Goal: Task Accomplishment & Management: Contribute content

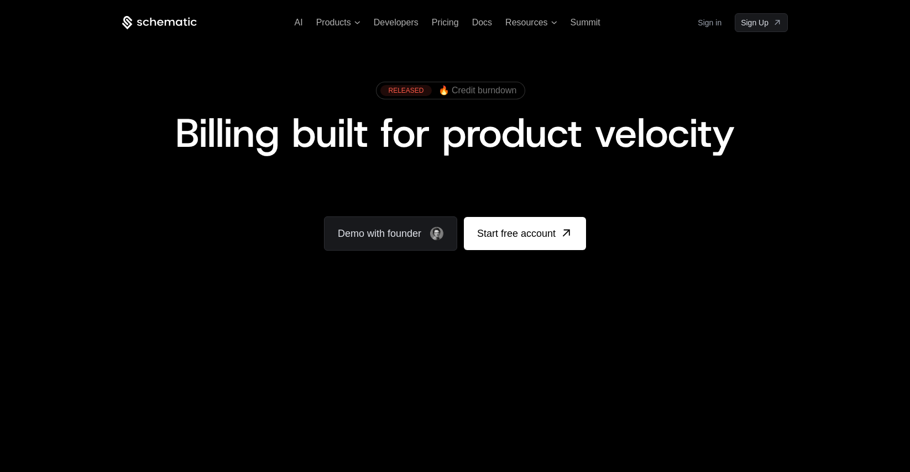
click at [710, 24] on link "Sign in" at bounding box center [709, 23] width 24 height 18
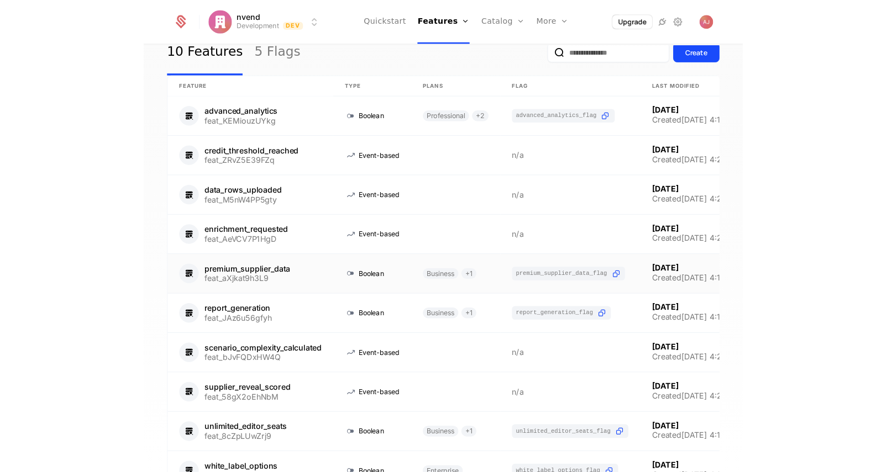
scroll to position [1, 0]
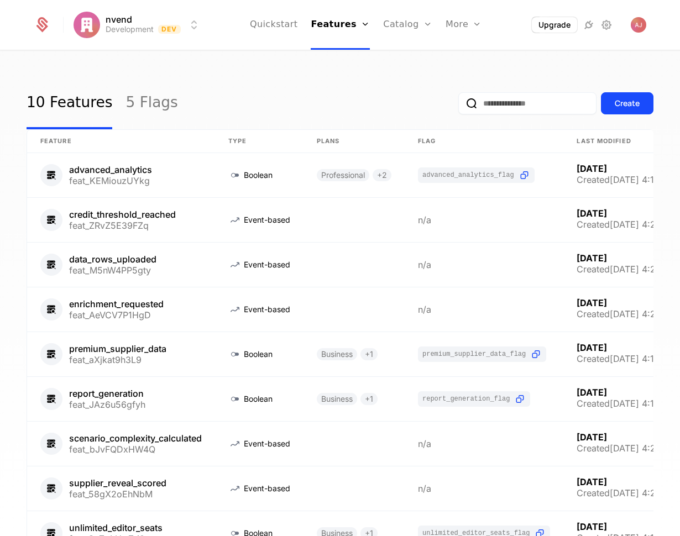
click at [587, 28] on icon at bounding box center [588, 24] width 13 height 13
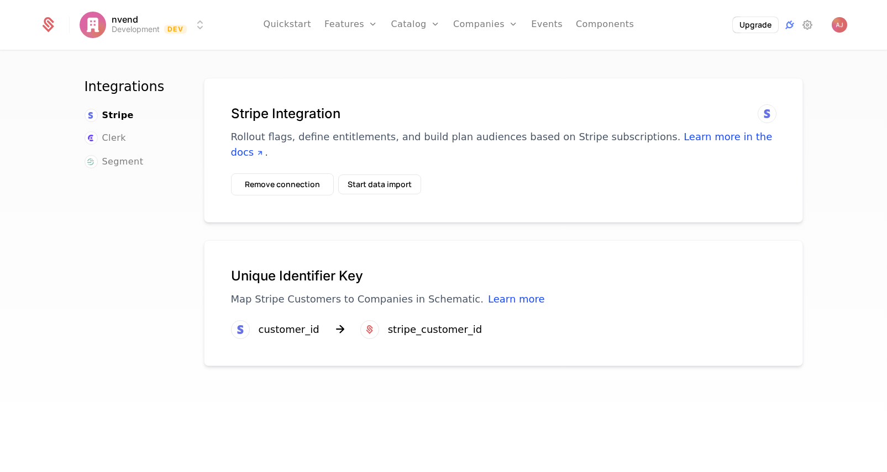
click at [549, 24] on link "Events" at bounding box center [546, 25] width 31 height 50
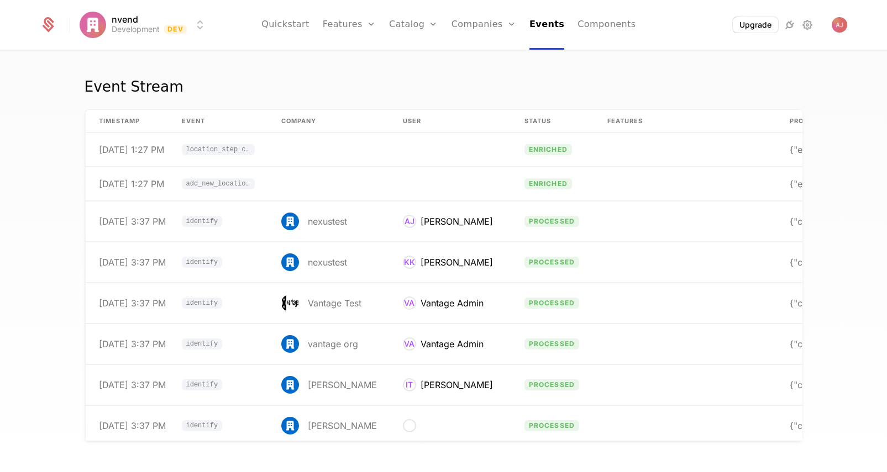
click at [788, 27] on icon at bounding box center [789, 24] width 13 height 13
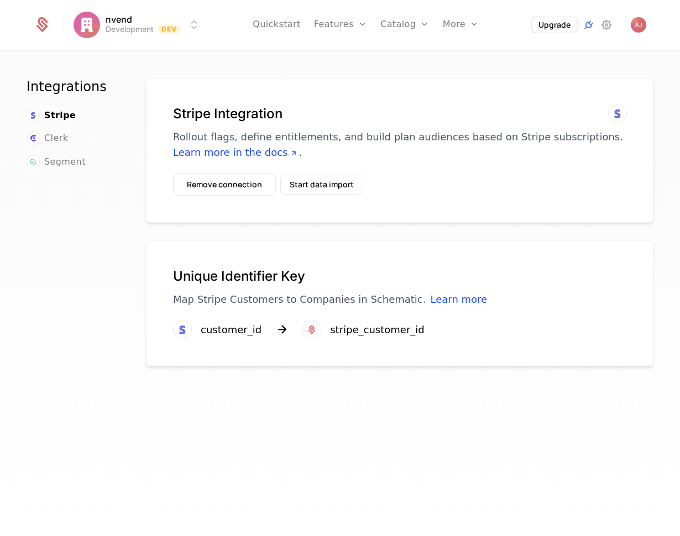
click at [473, 94] on link "Components" at bounding box center [482, 89] width 53 height 9
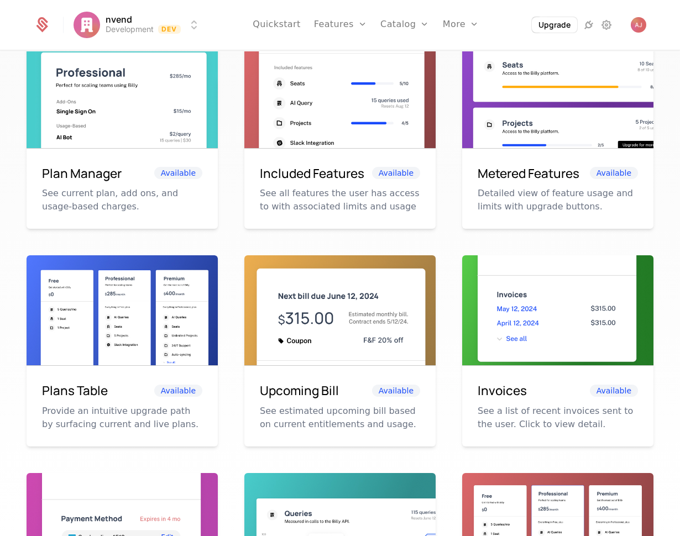
scroll to position [65, 0]
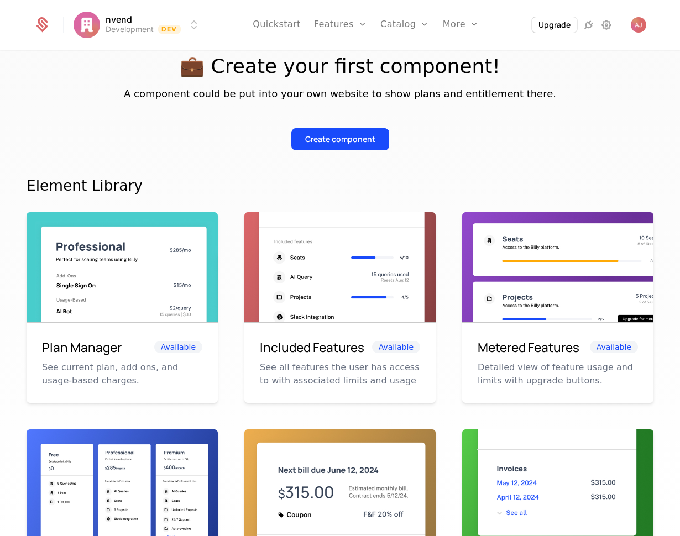
click at [323, 393] on div "Included Features Available See all features the user has access to with associ…" at bounding box center [339, 363] width 191 height 81
click at [328, 295] on img at bounding box center [339, 272] width 191 height 120
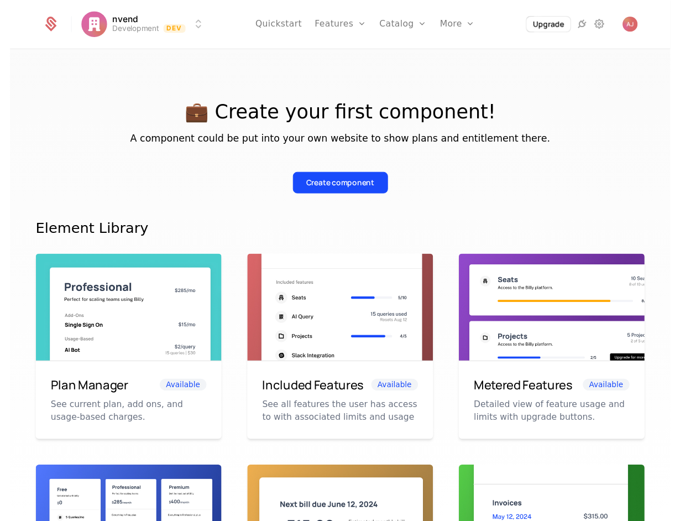
scroll to position [0, 0]
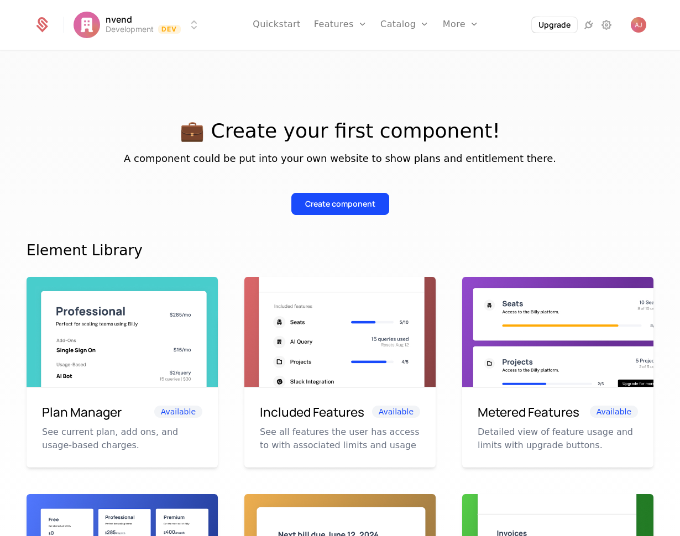
click at [356, 377] on img at bounding box center [339, 337] width 191 height 120
drag, startPoint x: 369, startPoint y: 423, endPoint x: 359, endPoint y: 421, distance: 9.5
click at [367, 423] on div "Included Features Available See all features the user has access to with associ…" at bounding box center [339, 427] width 191 height 81
click at [328, 417] on h6 "Included Features" at bounding box center [312, 412] width 104 height 19
drag, startPoint x: 283, startPoint y: 414, endPoint x: 319, endPoint y: 340, distance: 81.6
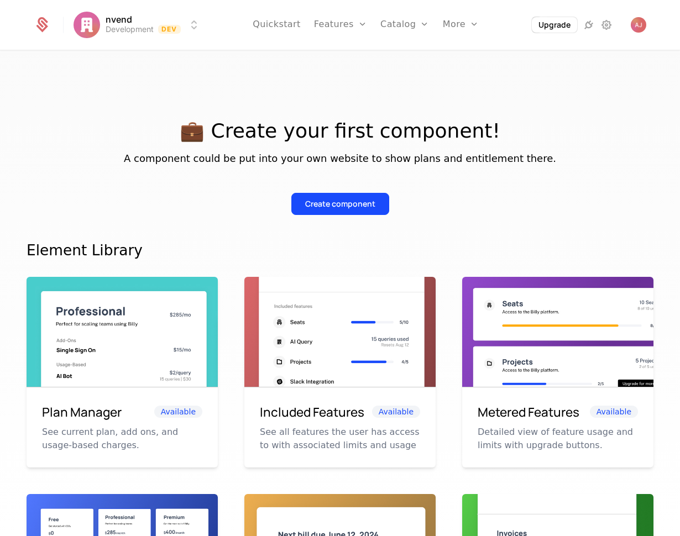
click at [283, 414] on h6 "Included Features" at bounding box center [312, 412] width 104 height 19
click at [319, 340] on img at bounding box center [339, 337] width 191 height 120
click at [41, 25] on icon at bounding box center [43, 22] width 10 height 10
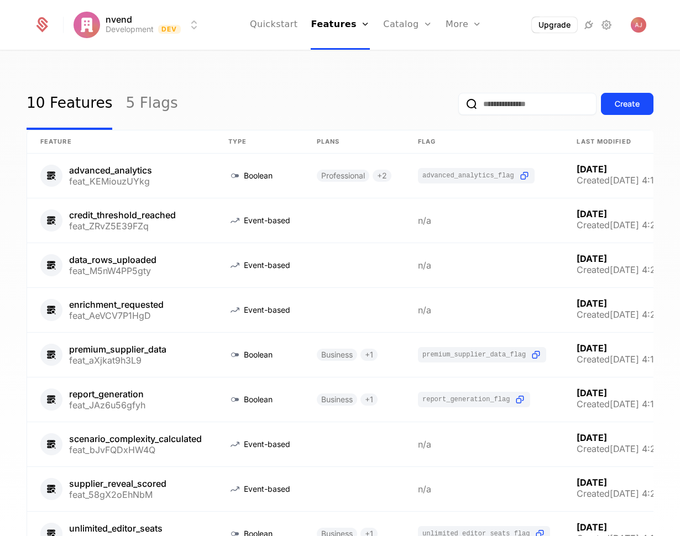
click at [480, 91] on link "Components" at bounding box center [485, 89] width 53 height 9
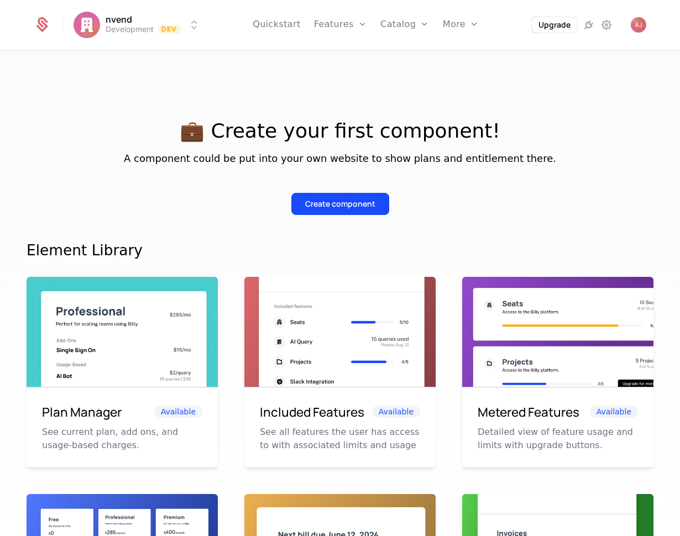
click at [316, 341] on img at bounding box center [339, 337] width 191 height 120
click at [363, 418] on div "Included Features Available" at bounding box center [340, 412] width 160 height 19
click at [334, 414] on h6 "Included Features" at bounding box center [312, 412] width 104 height 19
click at [456, 22] on div "More" at bounding box center [461, 25] width 36 height 50
click at [469, 92] on link "Components" at bounding box center [482, 89] width 53 height 9
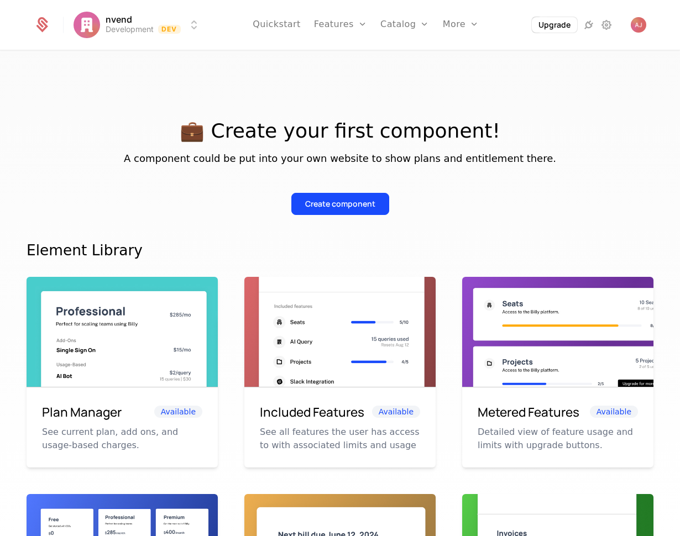
click at [356, 206] on div "Create component" at bounding box center [340, 203] width 70 height 11
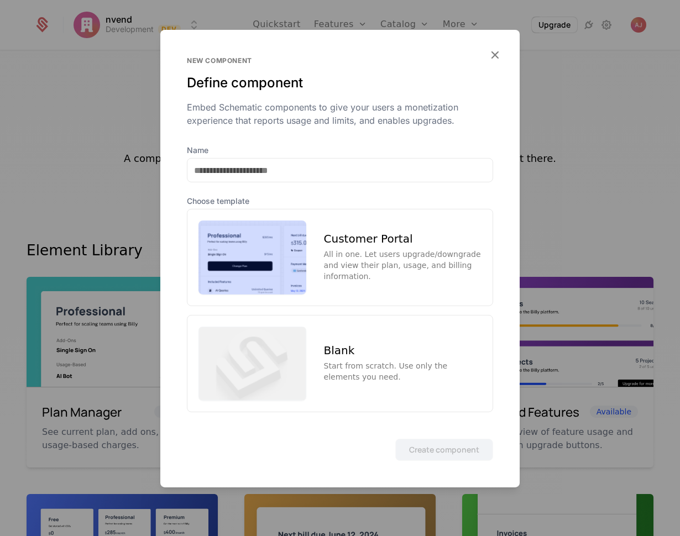
click at [245, 249] on img at bounding box center [252, 257] width 108 height 74
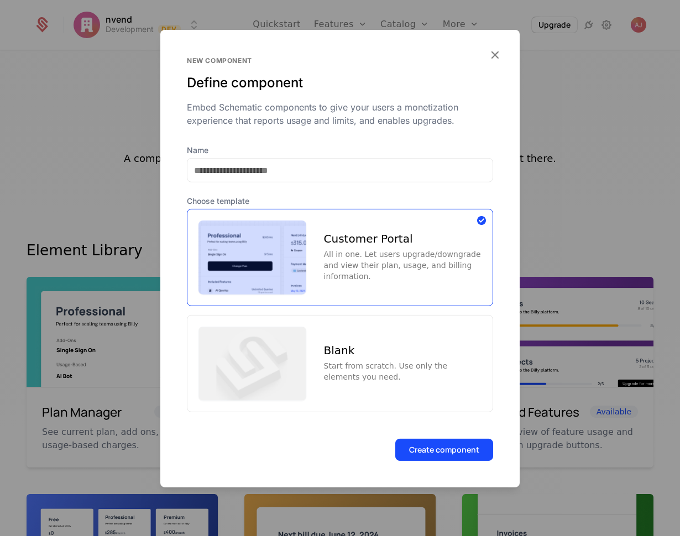
click at [444, 454] on button "Create component" at bounding box center [444, 449] width 98 height 22
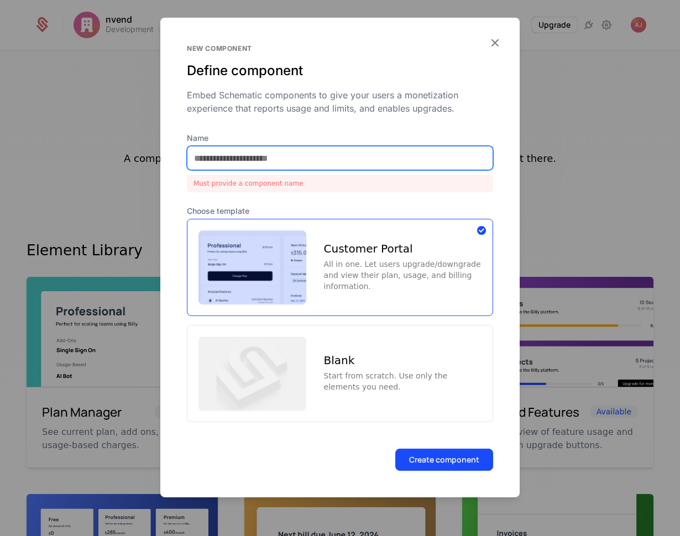
click at [316, 158] on input "Name" at bounding box center [339, 157] width 305 height 23
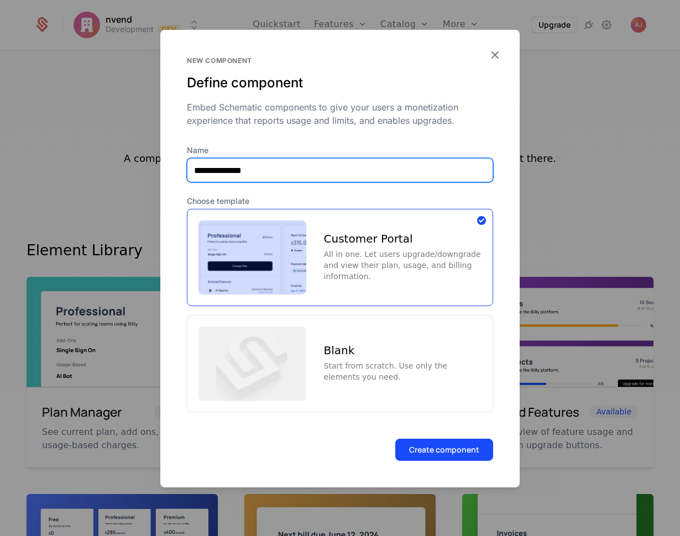
type input "**********"
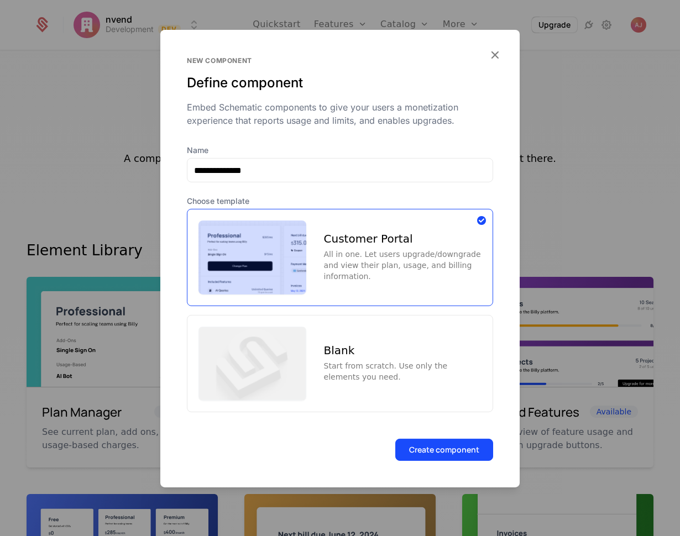
click at [449, 455] on button "Create component" at bounding box center [444, 449] width 98 height 22
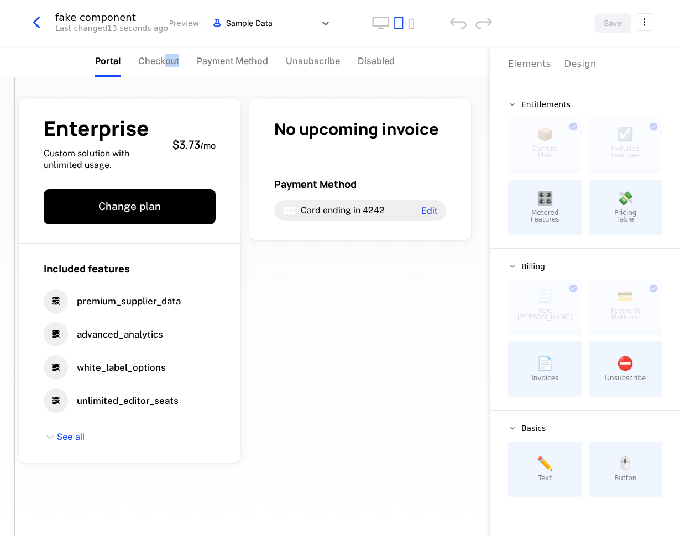
click at [164, 67] on li "Checkout" at bounding box center [158, 61] width 41 height 30
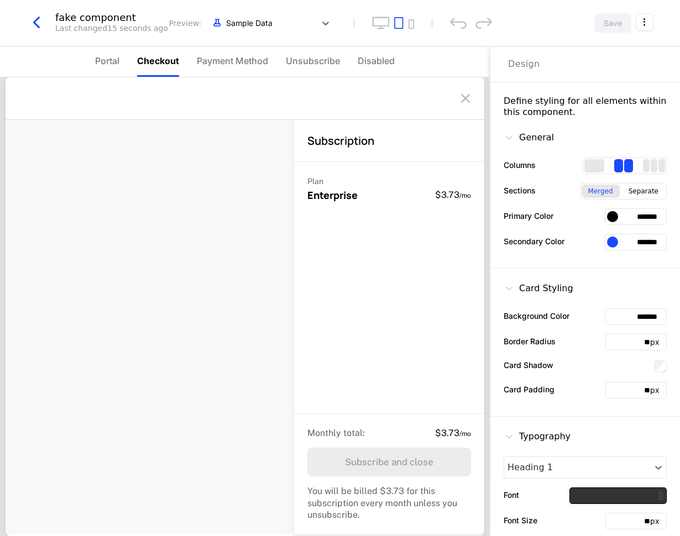
click at [233, 56] on span "Payment Method" at bounding box center [232, 60] width 71 height 13
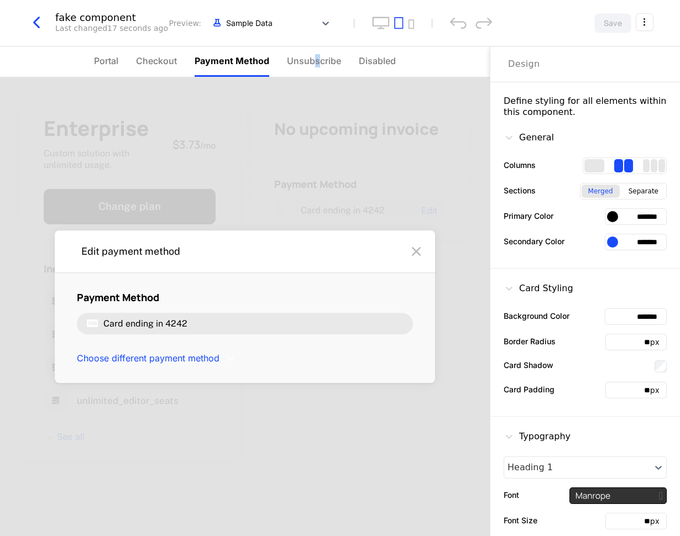
click at [316, 63] on span "Unsubscribe" at bounding box center [314, 60] width 54 height 13
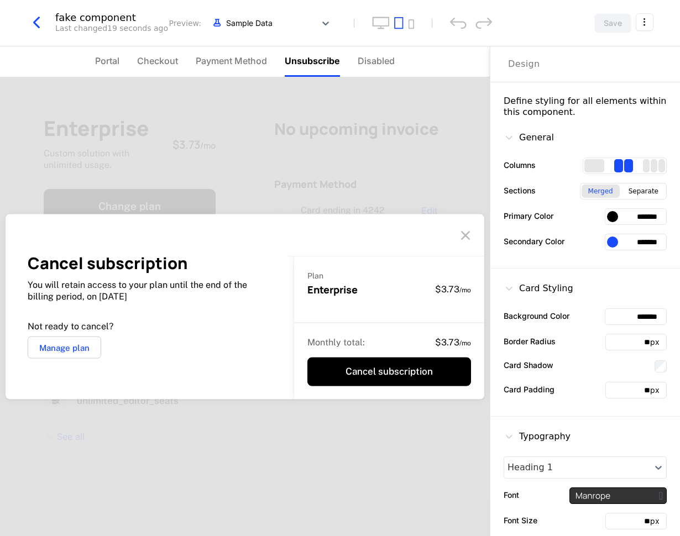
click at [371, 61] on span "Disabled" at bounding box center [376, 60] width 37 height 13
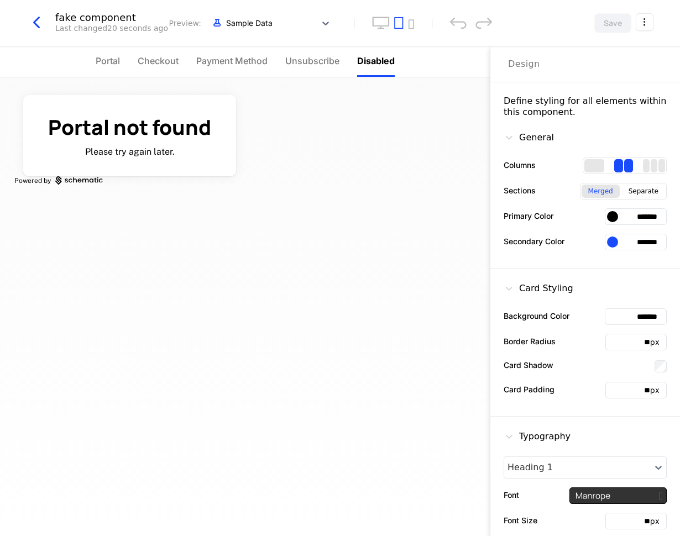
click at [109, 65] on span "Portal" at bounding box center [108, 60] width 24 height 13
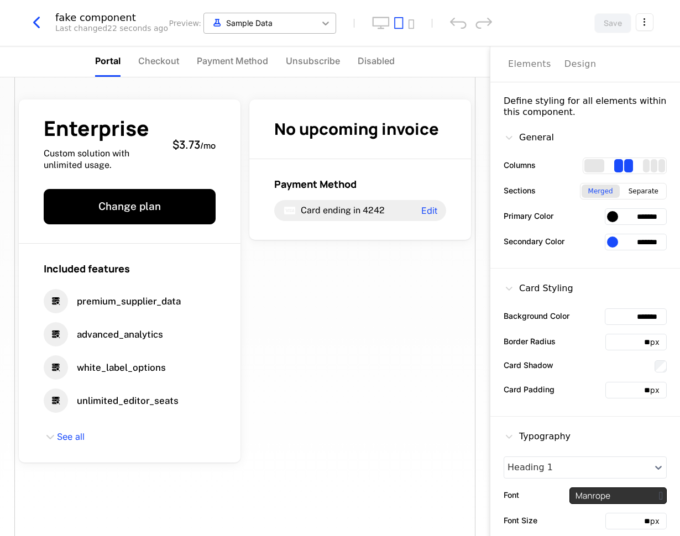
click at [326, 23] on icon at bounding box center [325, 23] width 11 height 11
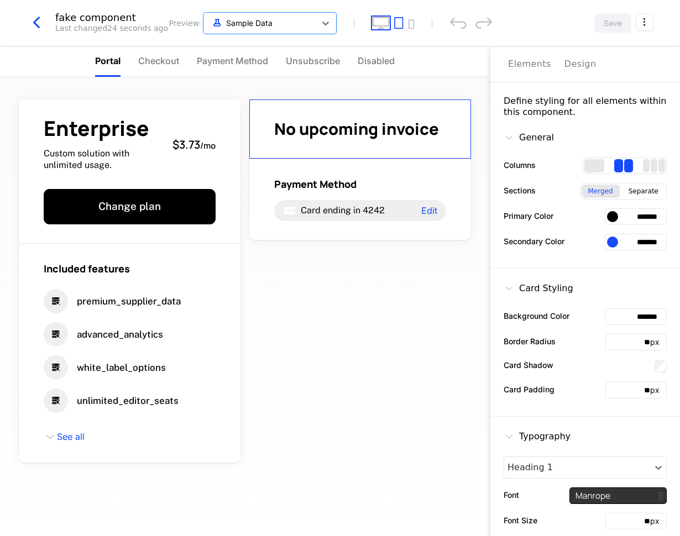
click at [379, 18] on icon "desktop" at bounding box center [380, 23] width 17 height 12
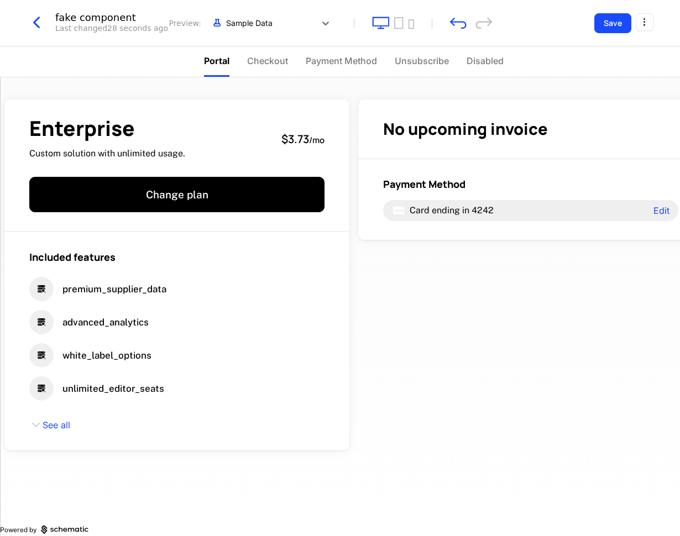
click at [40, 24] on icon "button" at bounding box center [37, 23] width 20 height 20
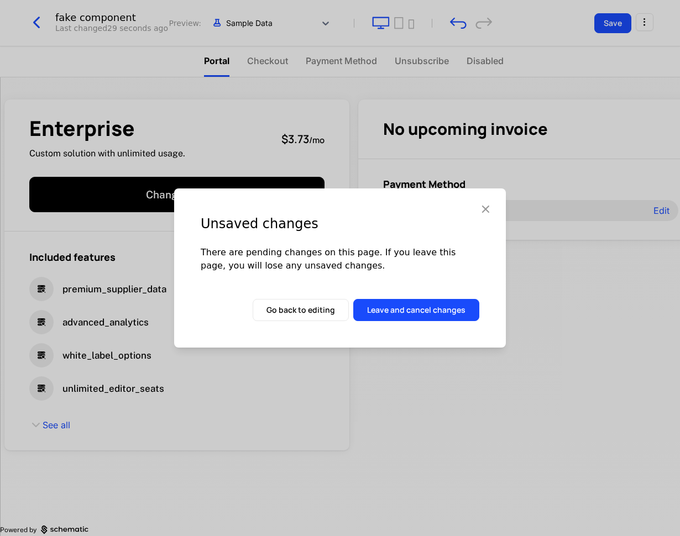
click at [425, 311] on button "Leave and cancel changes" at bounding box center [416, 310] width 126 height 22
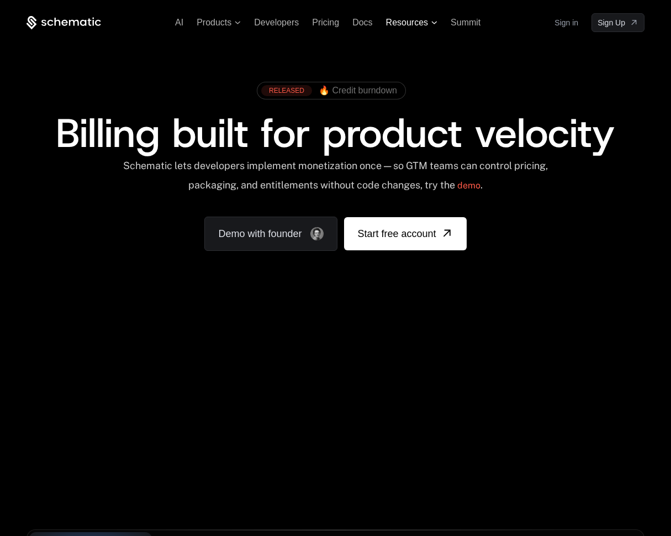
click at [422, 22] on span "Resources" at bounding box center [407, 23] width 42 height 10
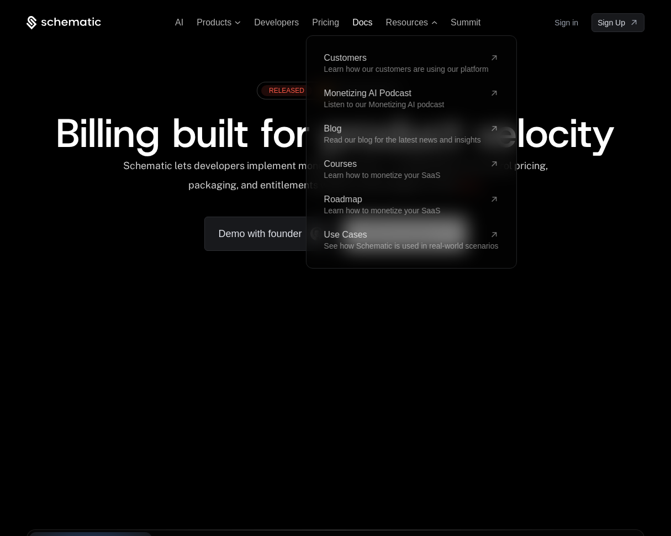
click at [372, 25] on span "Docs" at bounding box center [363, 22] width 20 height 9
